Goal: Use online tool/utility

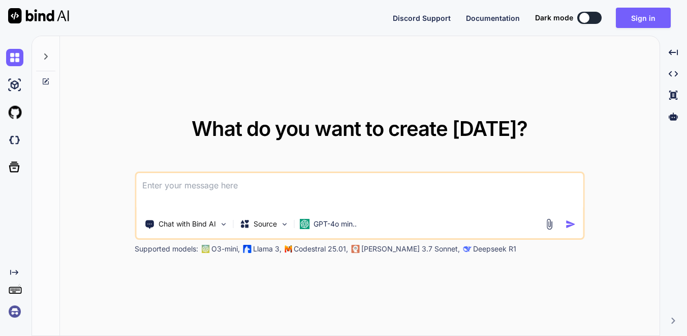
click at [215, 193] on textarea at bounding box center [359, 192] width 447 height 38
paste textarea
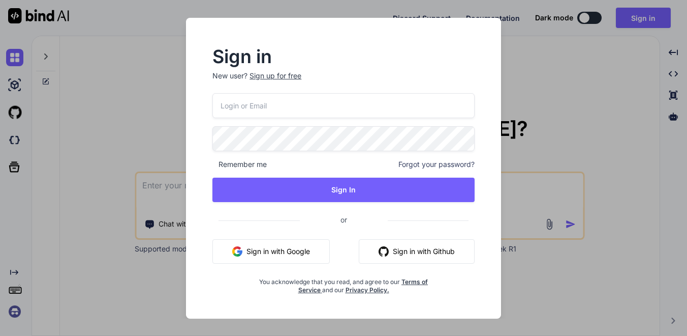
click at [290, 261] on button "Sign in with Google" at bounding box center [270, 251] width 117 height 24
click at [266, 253] on button "Sign in with Google" at bounding box center [270, 251] width 117 height 24
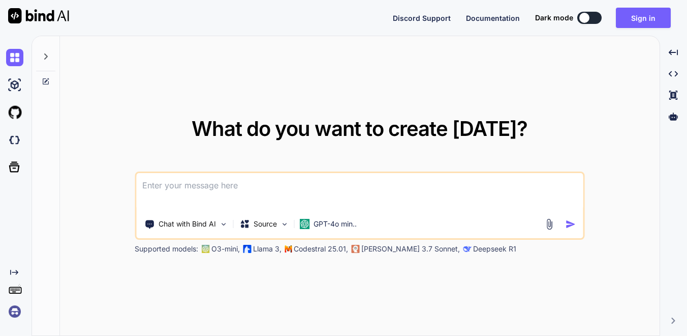
click at [189, 190] on textarea at bounding box center [359, 192] width 447 height 38
click at [243, 185] on textarea at bounding box center [359, 192] width 447 height 38
click at [266, 224] on p "Source" at bounding box center [265, 224] width 23 height 10
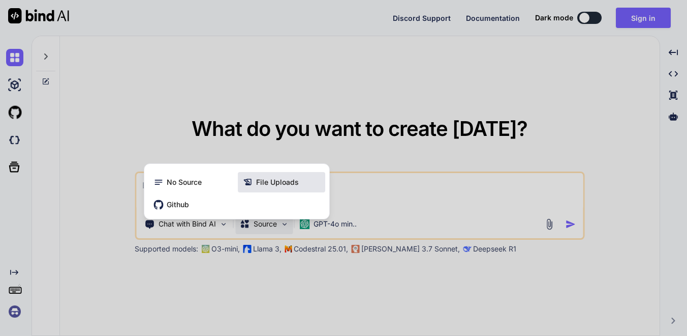
click at [257, 182] on span "File Uploads" at bounding box center [277, 182] width 43 height 10
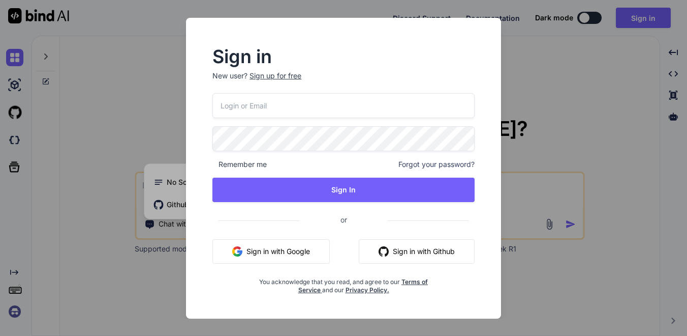
click at [292, 248] on button "Sign in with Google" at bounding box center [270, 251] width 117 height 24
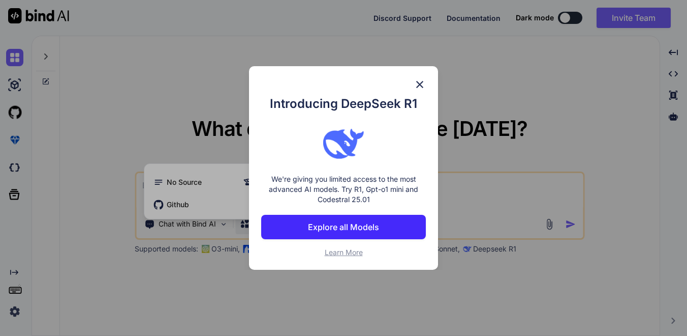
type textarea "x"
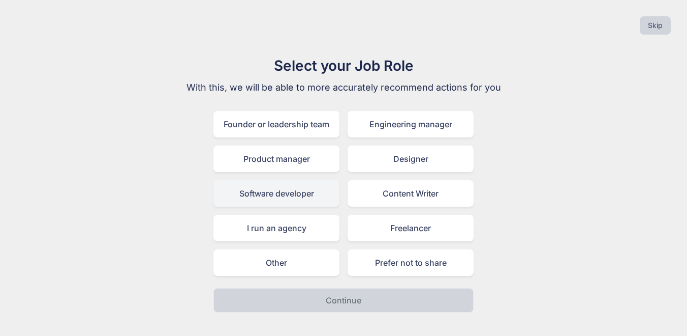
click at [311, 196] on div "Software developer" at bounding box center [277, 193] width 126 height 26
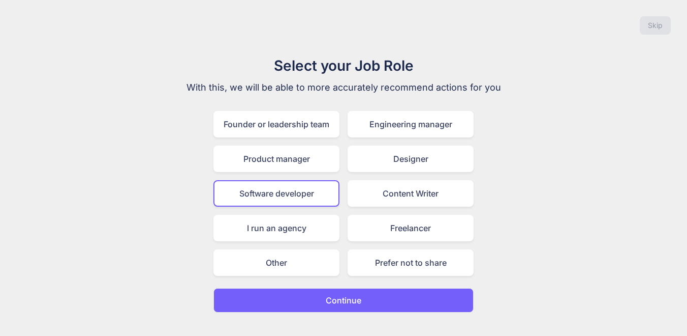
click at [347, 295] on p "Continue" at bounding box center [344, 300] width 36 height 12
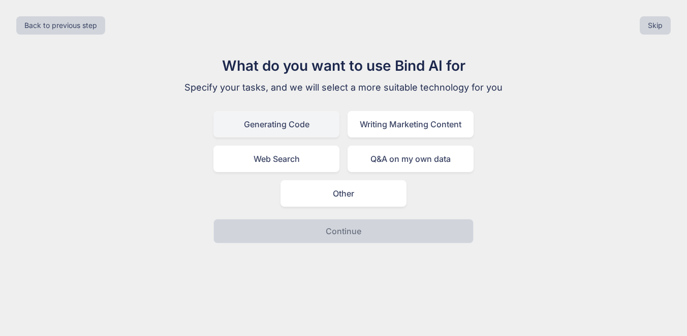
click at [310, 123] on div "Generating Code" at bounding box center [277, 124] width 126 height 26
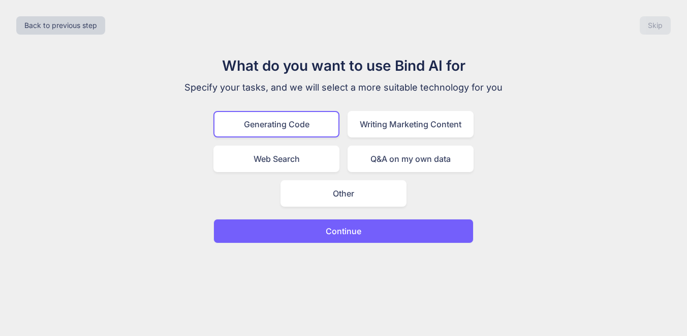
click at [327, 228] on p "Continue" at bounding box center [344, 231] width 36 height 12
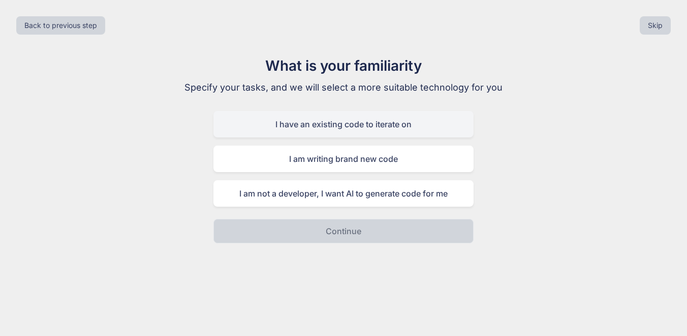
click at [305, 126] on div "I have an existing code to iterate on" at bounding box center [344, 124] width 260 height 26
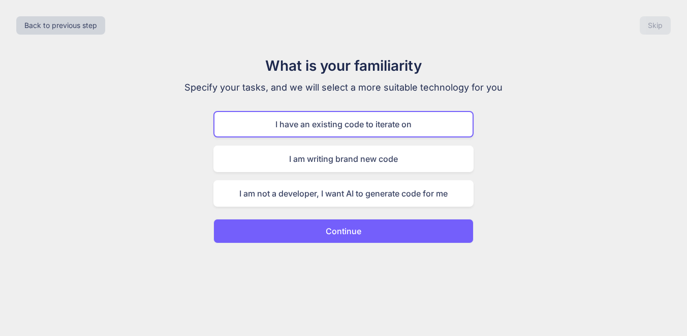
click at [317, 229] on button "Continue" at bounding box center [344, 231] width 260 height 24
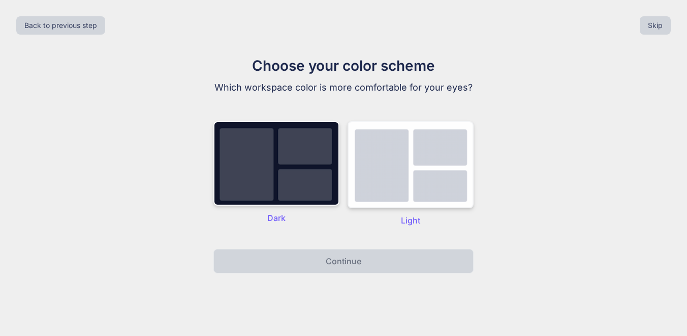
click at [356, 171] on img at bounding box center [411, 164] width 126 height 87
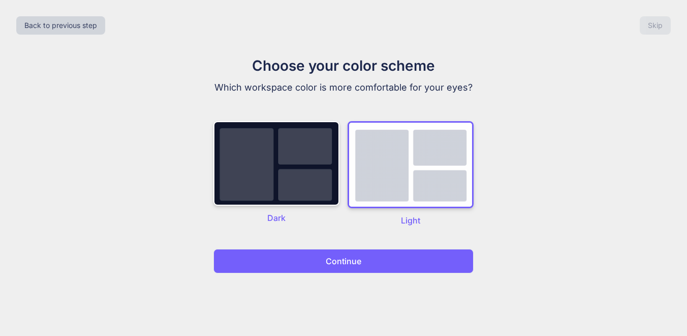
click at [344, 264] on p "Continue" at bounding box center [344, 261] width 36 height 12
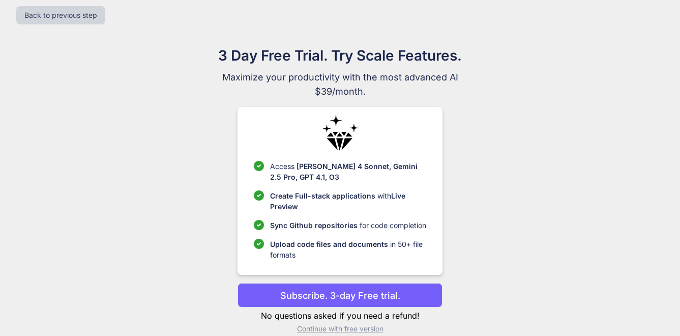
scroll to position [24, 0]
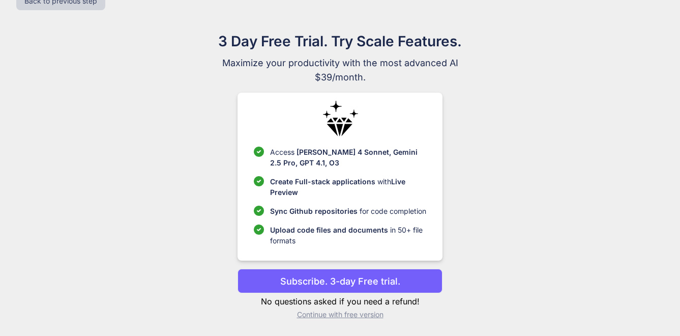
click at [291, 281] on p "Subscribe. 3-day Free trial." at bounding box center [340, 281] width 120 height 14
click at [353, 279] on p "Subscribe. 3-day Free trial." at bounding box center [340, 281] width 120 height 14
